Goal: Information Seeking & Learning: Learn about a topic

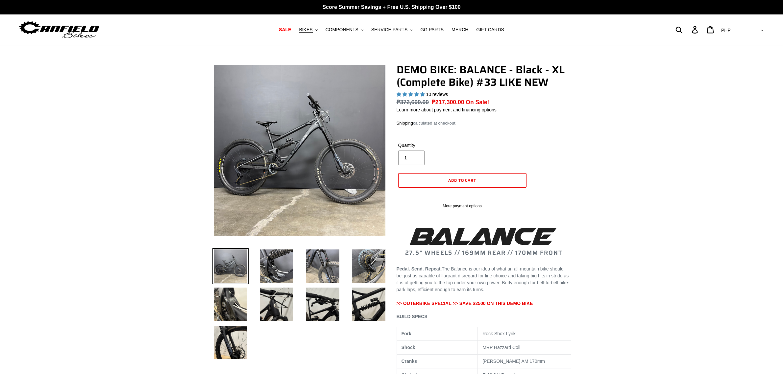
select select "highest-rating"
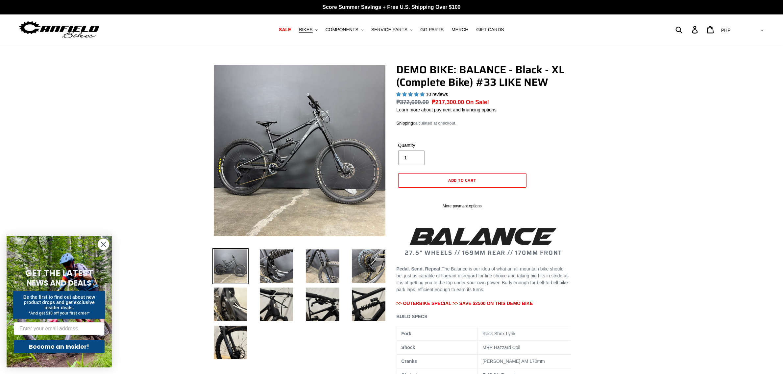
click at [104, 236] on form "GET THE LATEST NEWS AND DEALS Be the first to find out about new product drops …" at bounding box center [59, 301] width 105 height 131
click at [103, 248] on circle "Close dialog" at bounding box center [103, 244] width 11 height 11
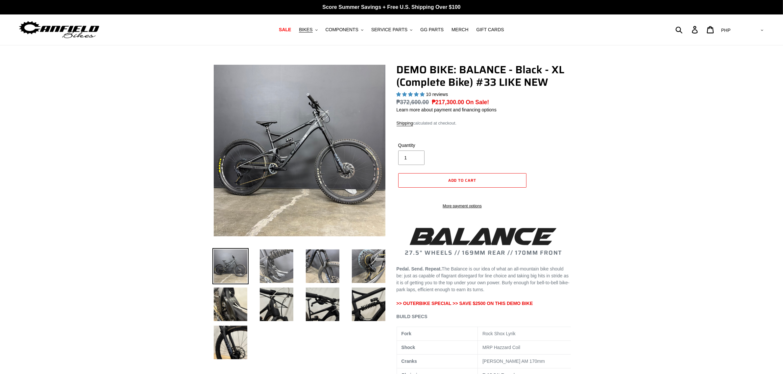
click at [278, 264] on img at bounding box center [276, 266] width 36 height 36
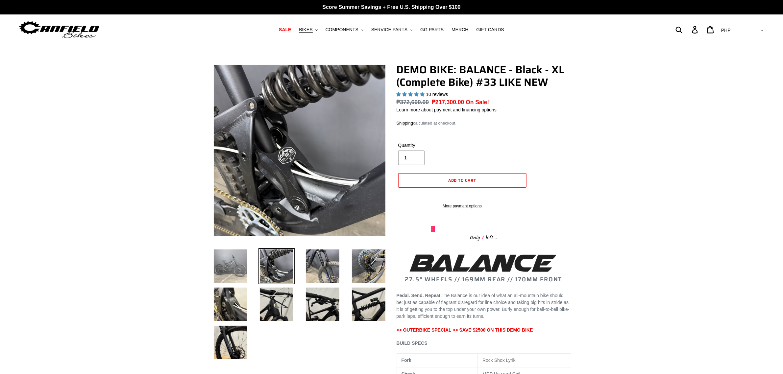
click at [232, 264] on img at bounding box center [230, 266] width 36 height 36
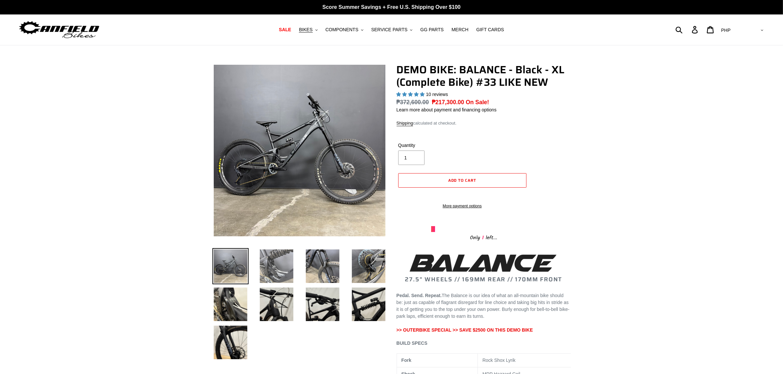
click at [261, 261] on img at bounding box center [276, 266] width 36 height 36
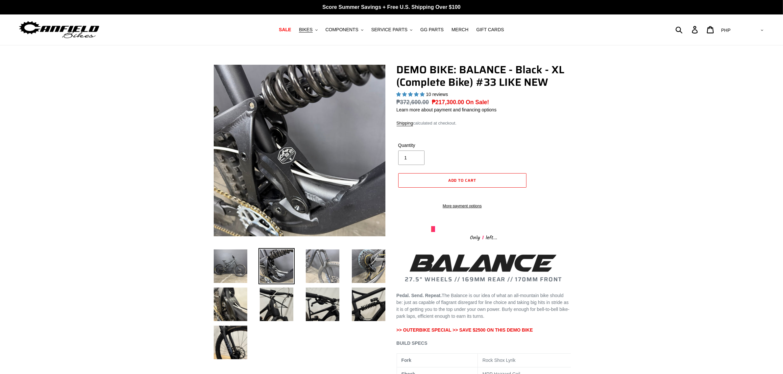
click at [327, 260] on img at bounding box center [322, 266] width 36 height 36
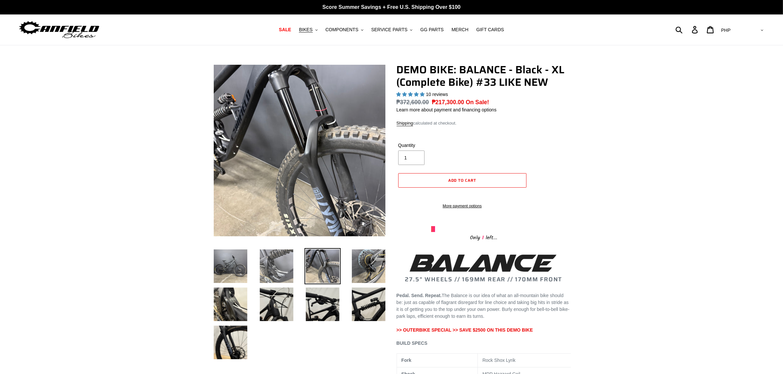
click at [293, 265] on img at bounding box center [276, 266] width 36 height 36
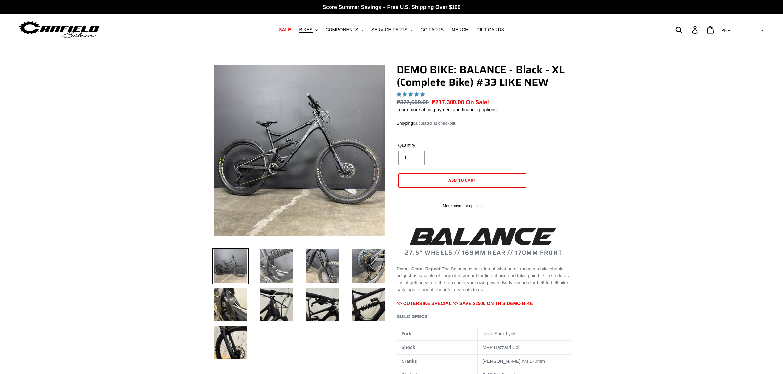
click at [274, 265] on img at bounding box center [276, 266] width 36 height 36
select select "highest-rating"
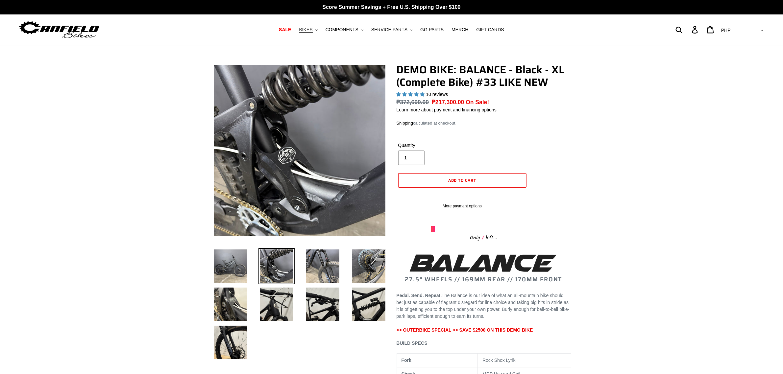
click at [312, 30] on span "BIKES" at bounding box center [305, 30] width 13 height 6
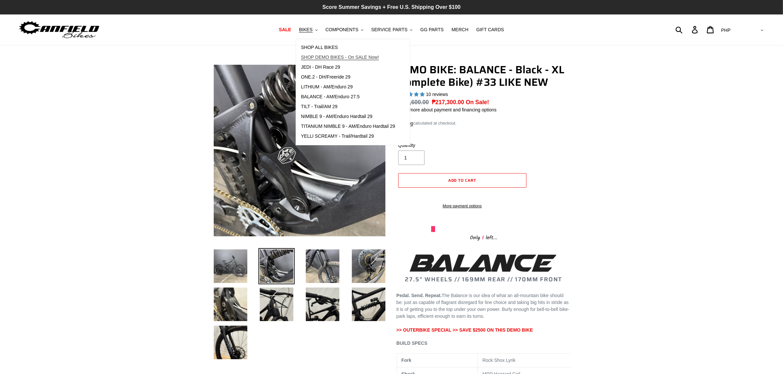
drag, startPoint x: 338, startPoint y: 56, endPoint x: 277, endPoint y: 0, distance: 82.6
click at [338, 56] on span "SHOP DEMO BIKES - On SALE Now!" at bounding box center [340, 58] width 78 height 6
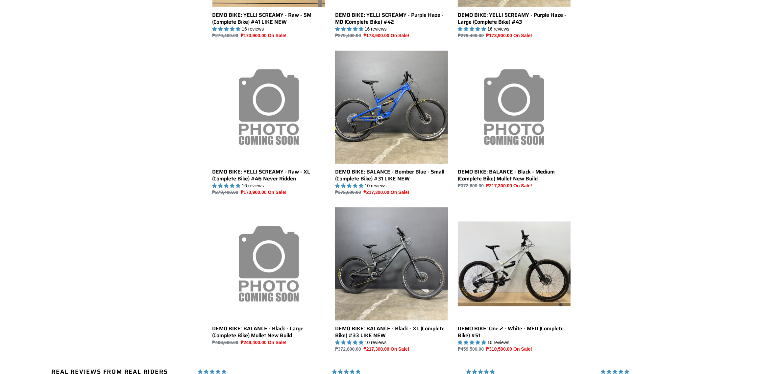
scroll to position [236, 0]
